Goal: Find specific page/section: Find specific page/section

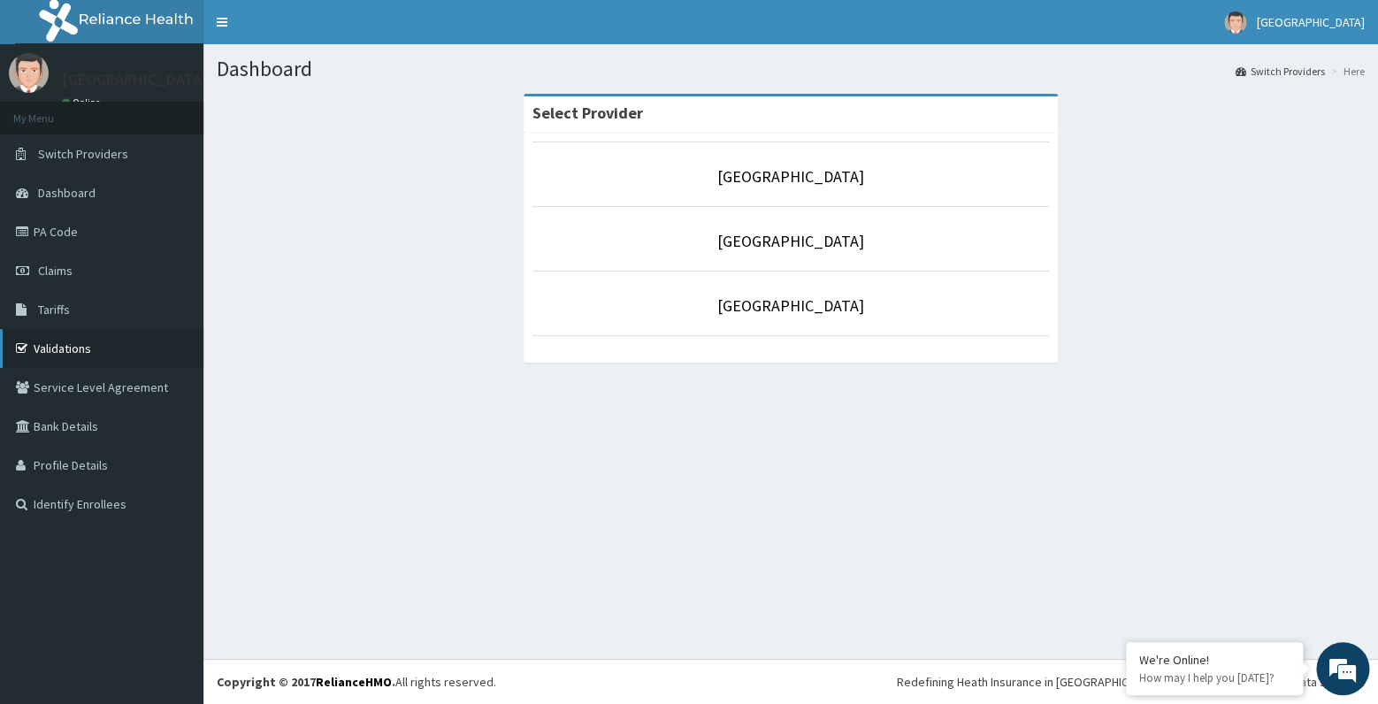
click at [117, 340] on link "Validations" at bounding box center [101, 348] width 203 height 39
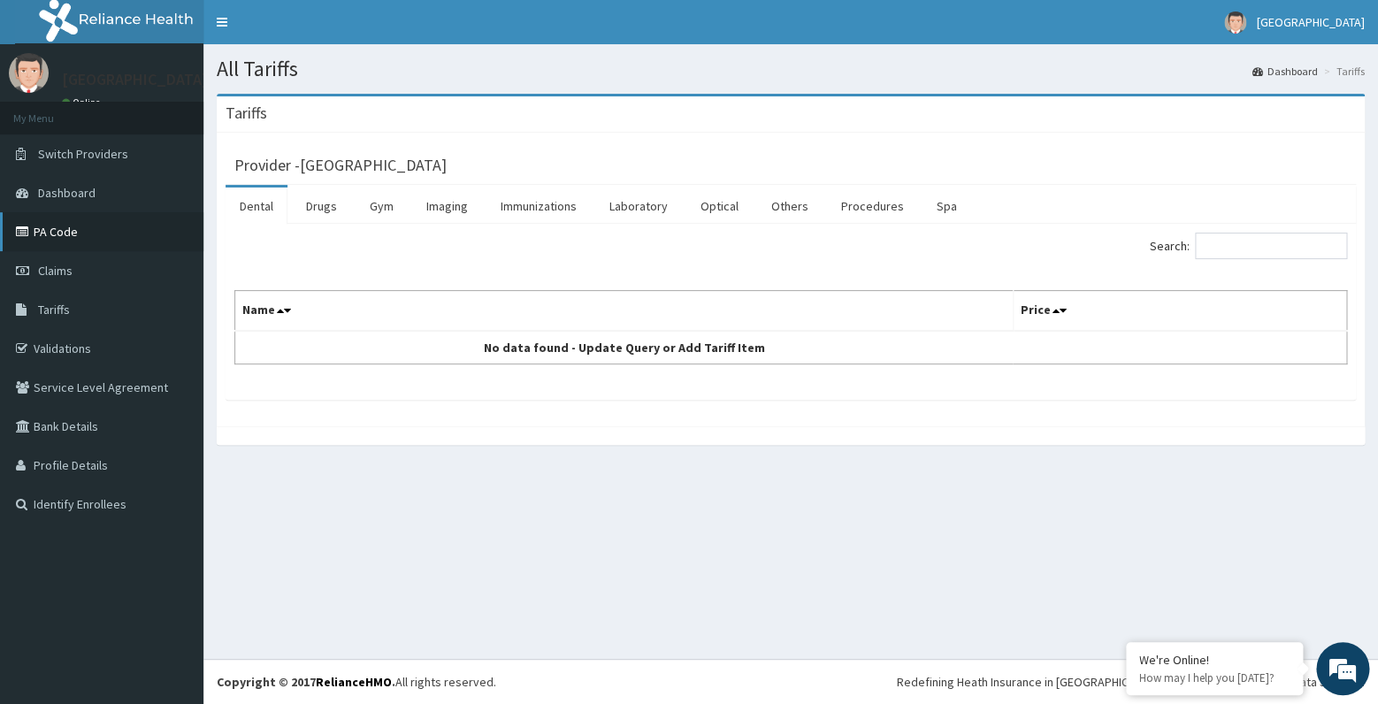
click at [94, 231] on link "PA Code" at bounding box center [101, 231] width 203 height 39
